Goal: Navigation & Orientation: Find specific page/section

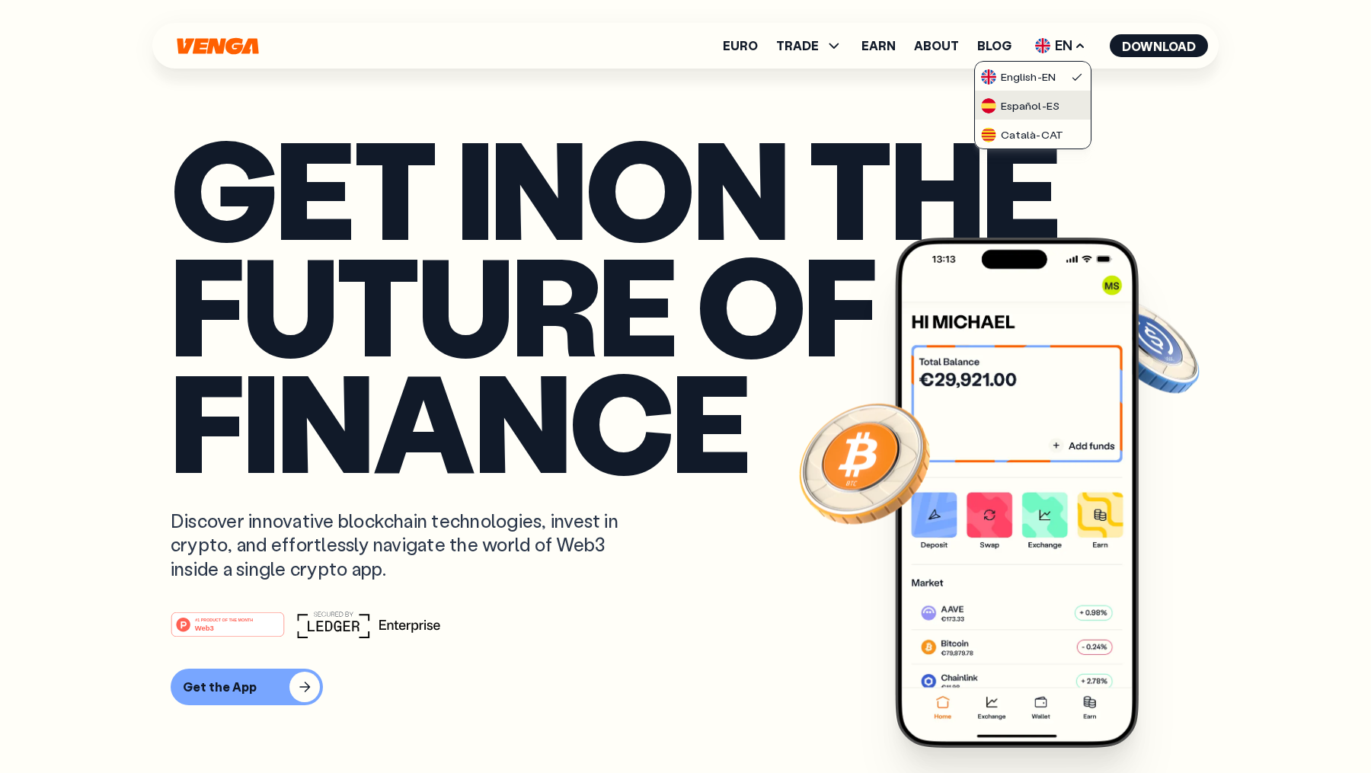
click at [1044, 109] on div "Español - ES" at bounding box center [1020, 105] width 78 height 15
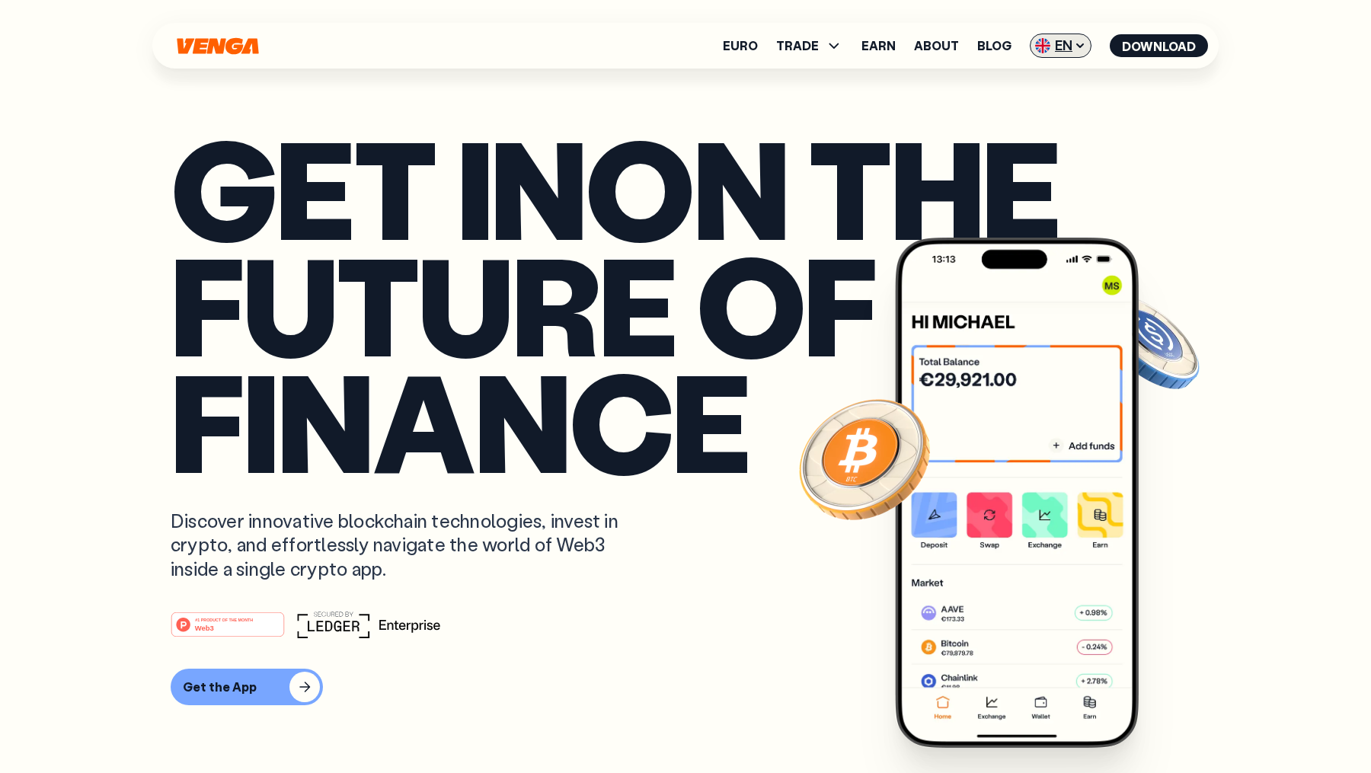
click at [1076, 37] on span "EN" at bounding box center [1061, 46] width 62 height 24
click at [1046, 124] on link "Català - CAT" at bounding box center [1033, 134] width 116 height 29
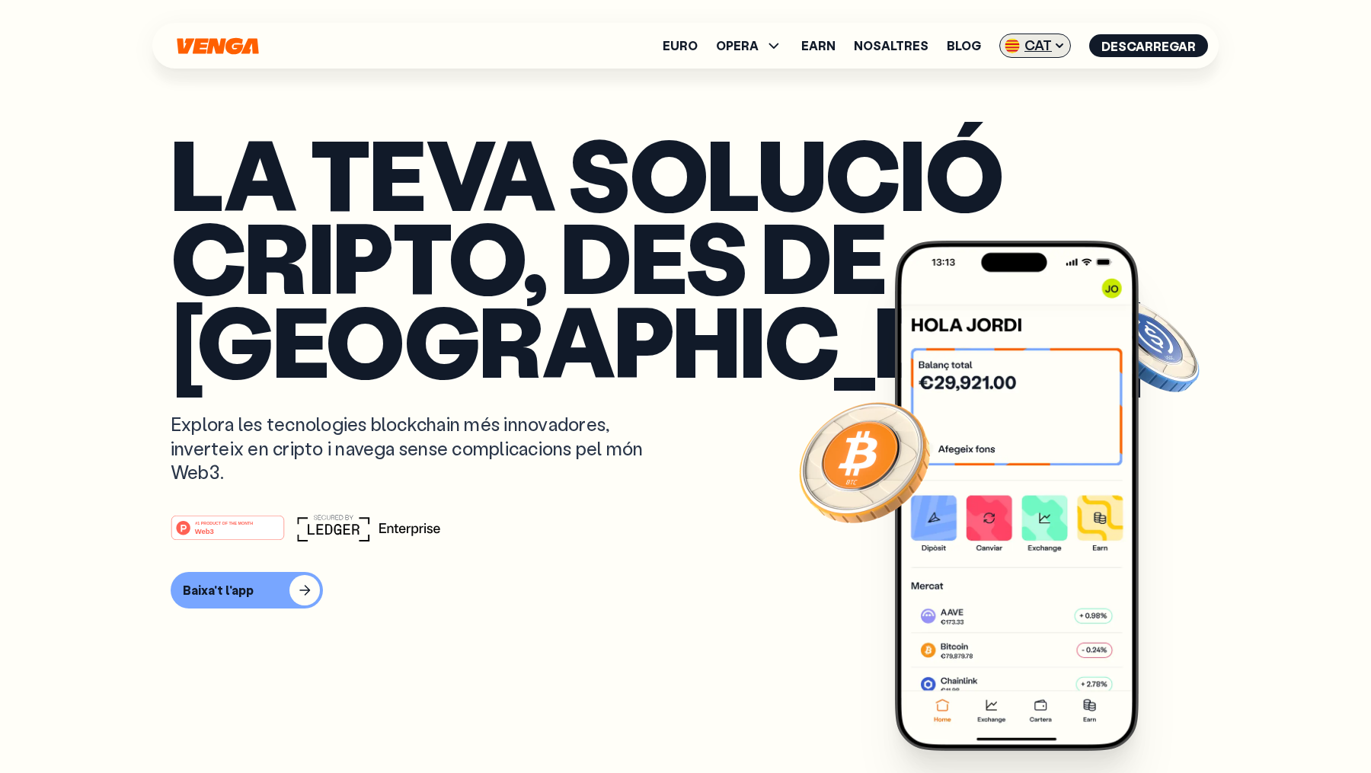
click at [1025, 44] on span "CAT" at bounding box center [1035, 46] width 72 height 24
click at [1032, 103] on div "Español - ES" at bounding box center [999, 105] width 78 height 15
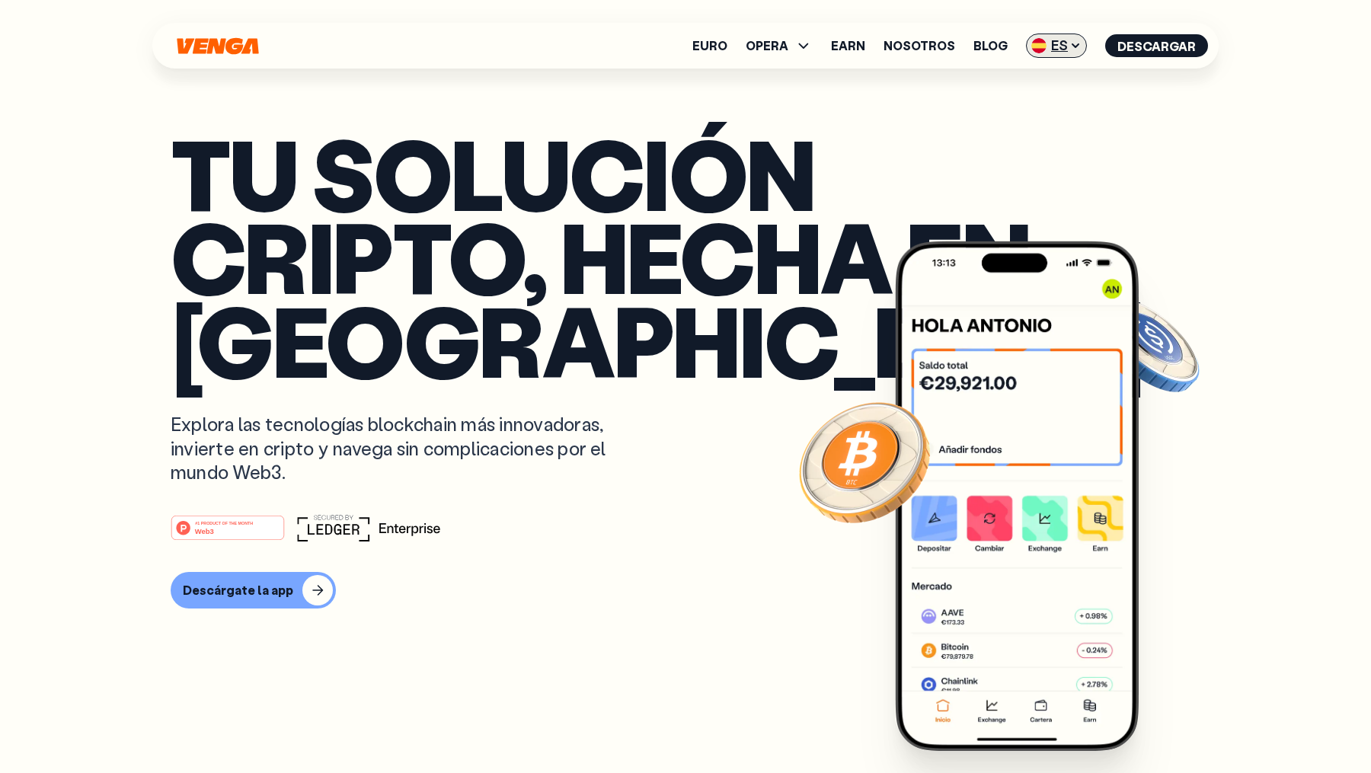
click at [1053, 43] on span "ES" at bounding box center [1056, 46] width 61 height 24
click at [1042, 109] on div "Español - ES" at bounding box center [1015, 105] width 78 height 15
click at [1078, 43] on icon at bounding box center [1075, 46] width 12 height 12
click at [1026, 129] on div "Català - CAT" at bounding box center [1017, 134] width 82 height 15
